Goal: Share content: Share content

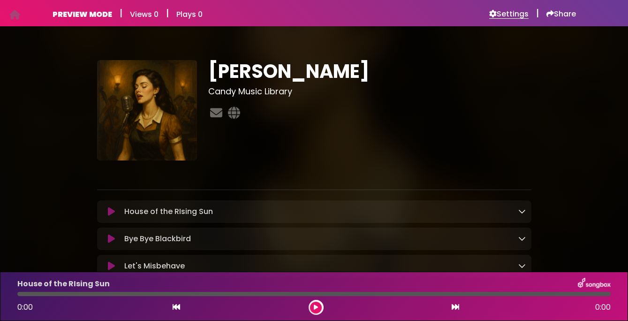
click at [503, 15] on h6 "Settings" at bounding box center [508, 13] width 39 height 9
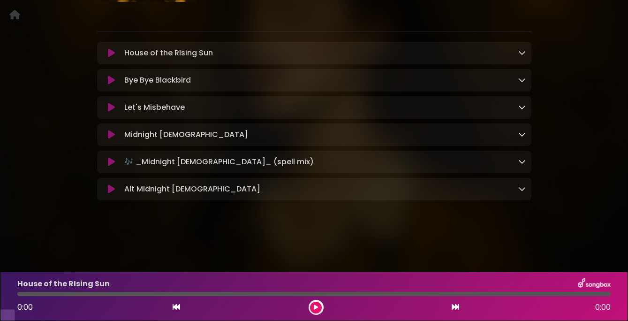
click at [109, 139] on icon at bounding box center [111, 134] width 7 height 9
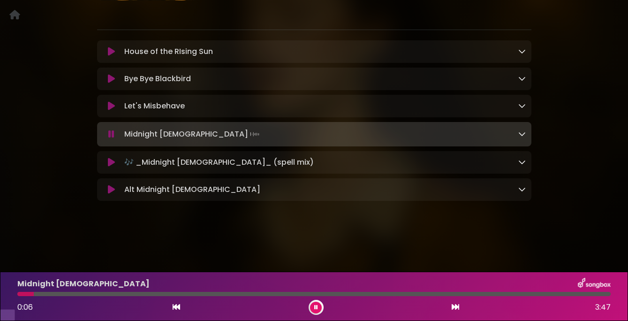
click at [111, 194] on icon at bounding box center [111, 189] width 7 height 9
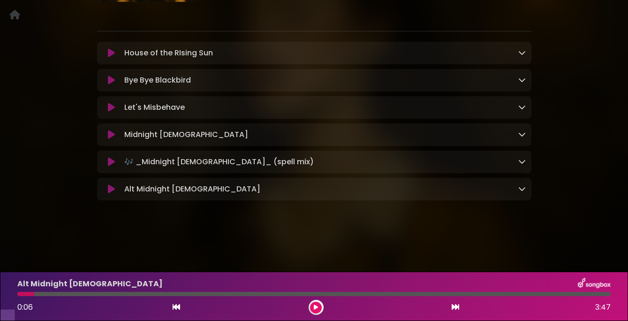
click at [111, 194] on icon at bounding box center [111, 188] width 7 height 9
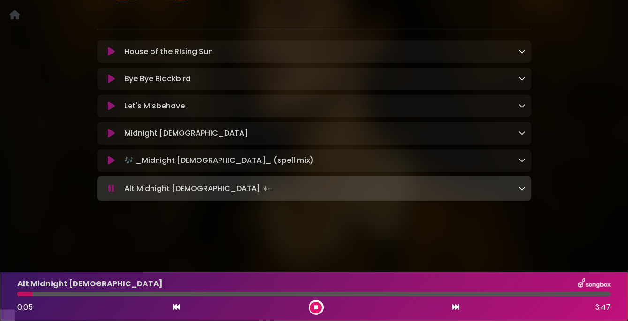
click at [111, 165] on icon at bounding box center [111, 160] width 7 height 9
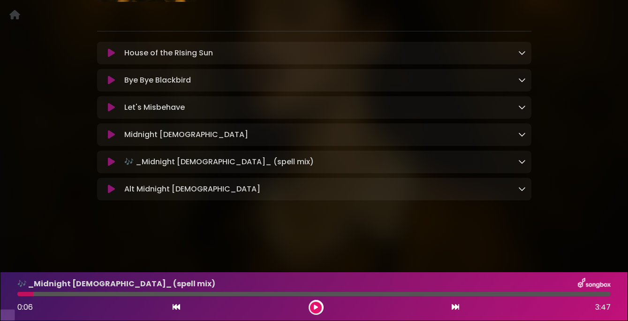
click at [111, 166] on icon at bounding box center [111, 161] width 7 height 9
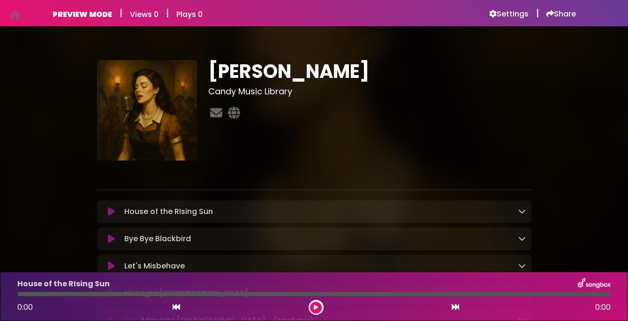
scroll to position [121, 0]
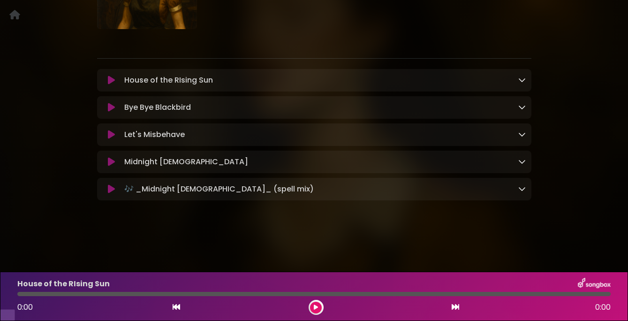
click at [113, 166] on icon at bounding box center [111, 161] width 7 height 9
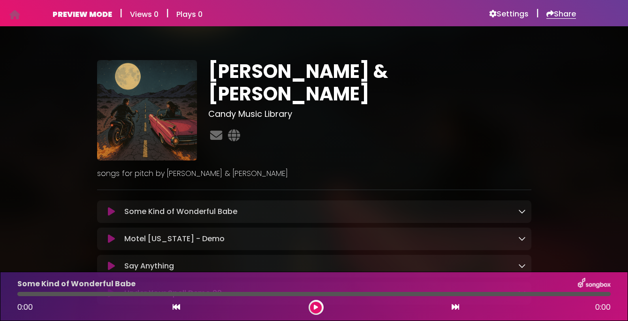
click at [562, 12] on h6 "Share" at bounding box center [561, 13] width 30 height 9
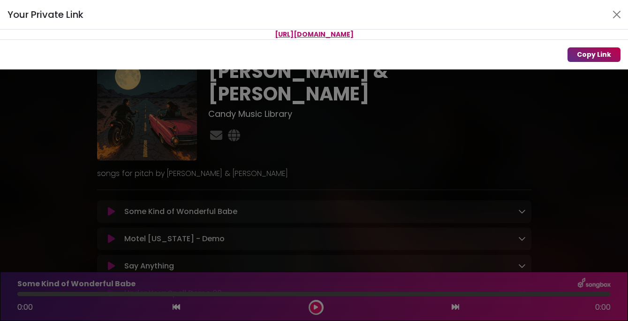
click at [597, 53] on button "Copy Link" at bounding box center [593, 54] width 53 height 15
click at [54, 219] on div "Your Private Link https://songbox.com/s/28c10344-4a9d-449e-8da6-20f809bc50d9 Co…" at bounding box center [314, 160] width 628 height 321
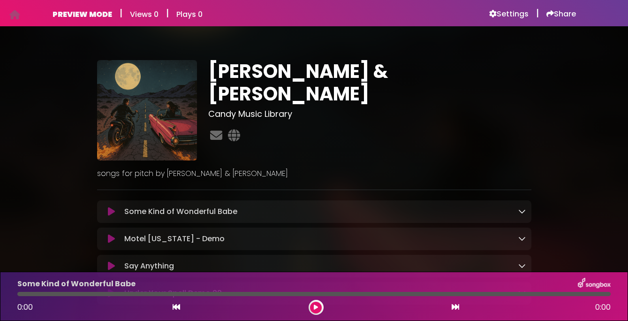
click at [156, 133] on img at bounding box center [147, 110] width 100 height 100
click at [505, 10] on h6 "Settings" at bounding box center [508, 13] width 39 height 9
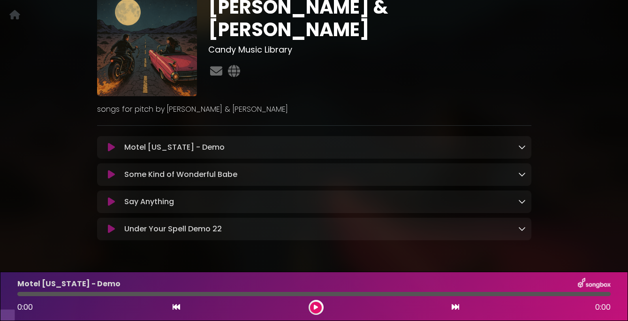
scroll to position [53, 0]
click at [111, 151] on icon at bounding box center [111, 146] width 7 height 9
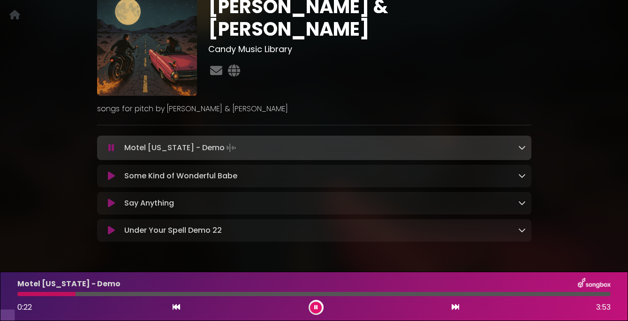
click at [112, 152] on icon at bounding box center [111, 147] width 6 height 9
